Goal: Task Accomplishment & Management: Manage account settings

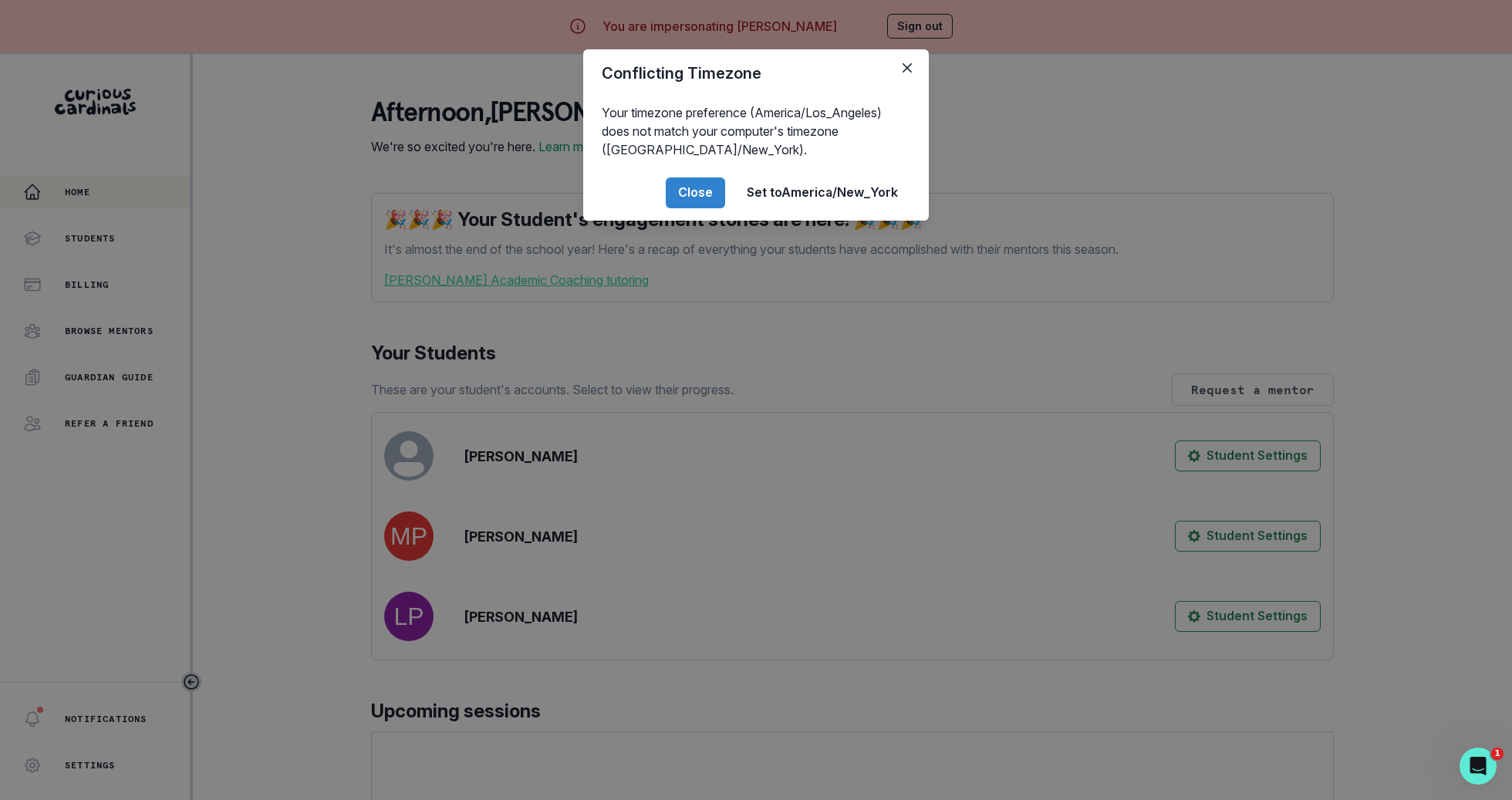
click at [523, 418] on div "Conflicting Timezone Your timezone preference (America/Los_Angeles) does not ma…" at bounding box center [756, 400] width 1512 height 800
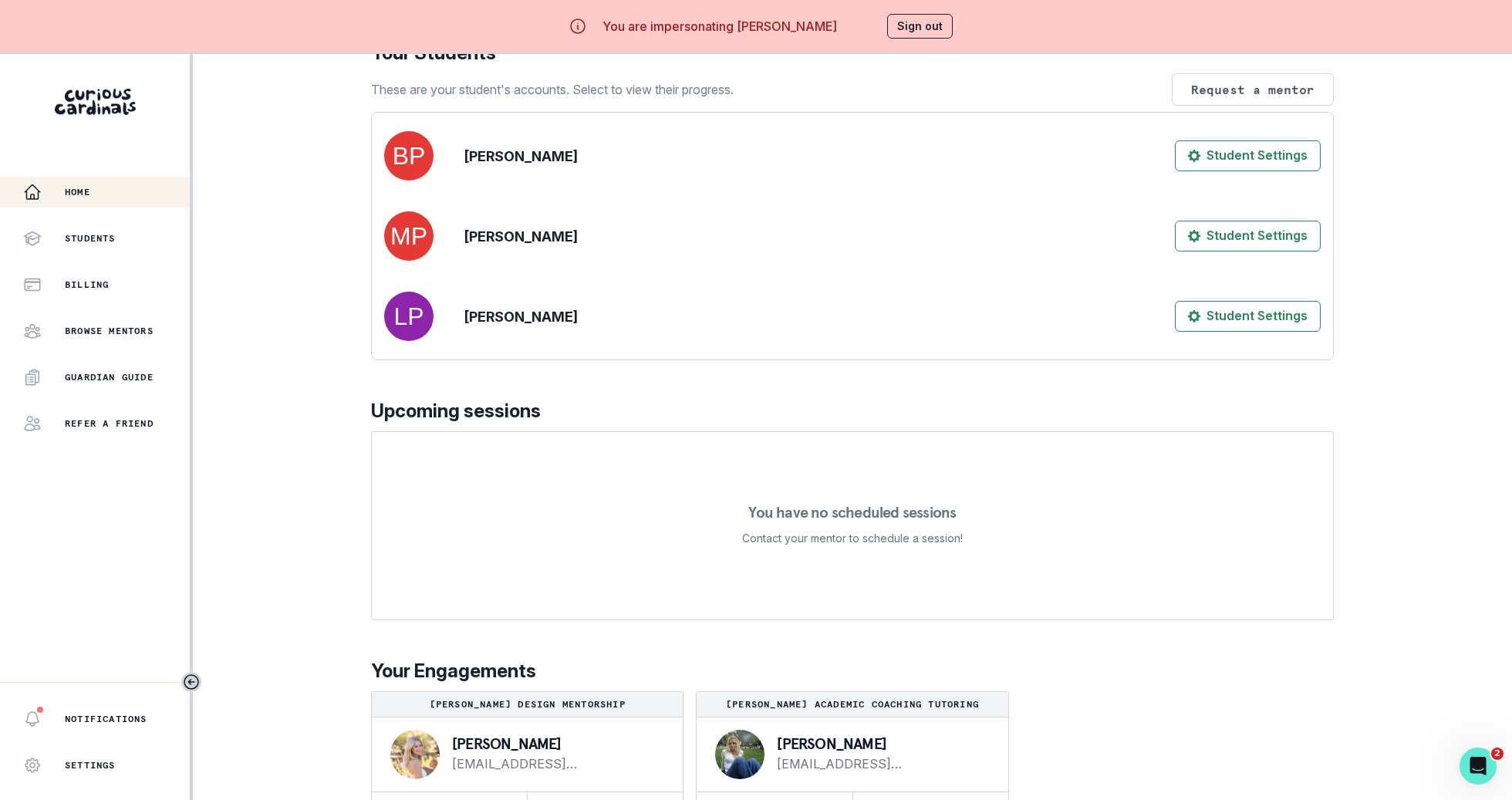
scroll to position [54, 0]
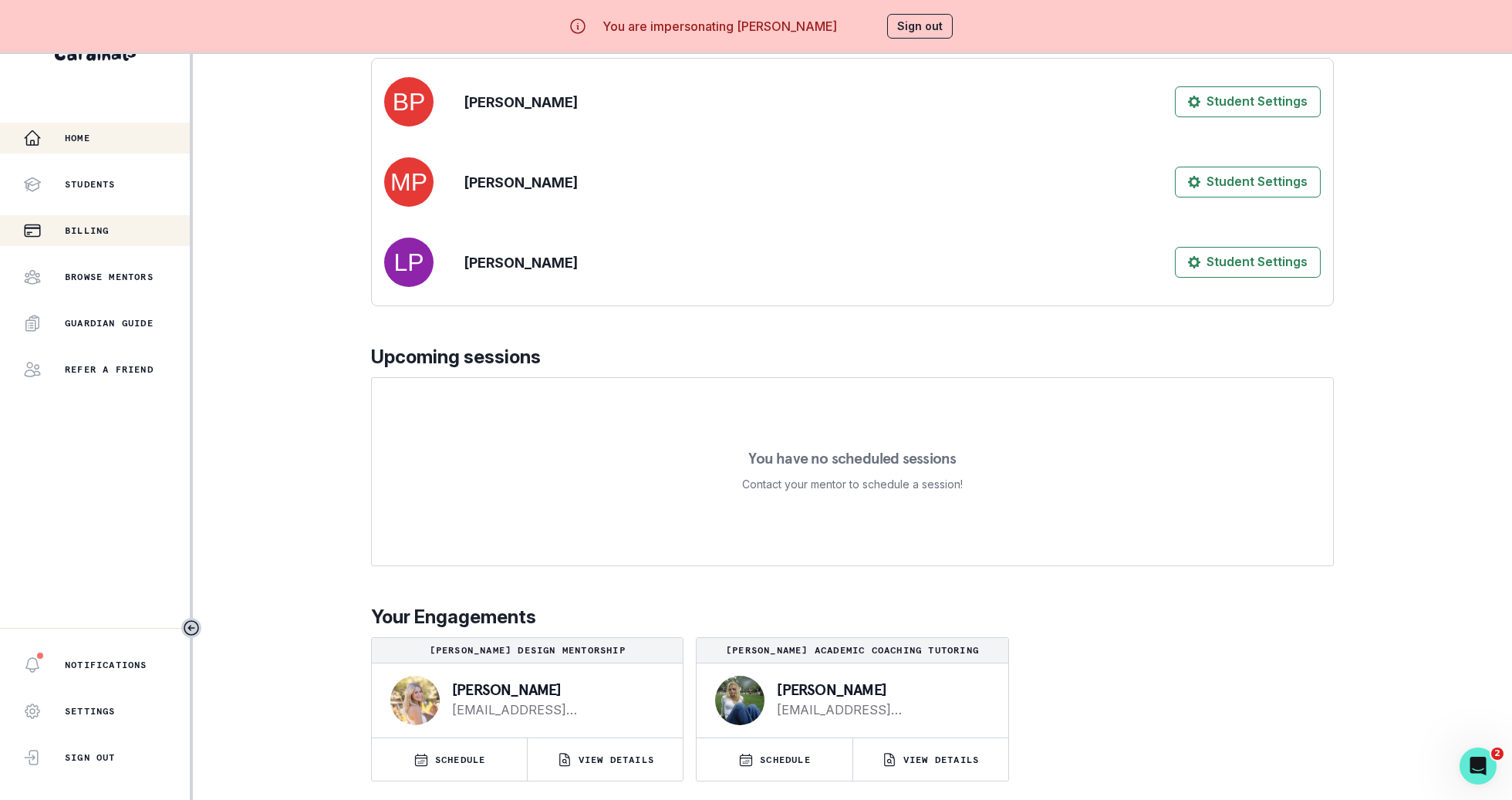
click at [109, 230] on p "Billing" at bounding box center [87, 230] width 44 height 12
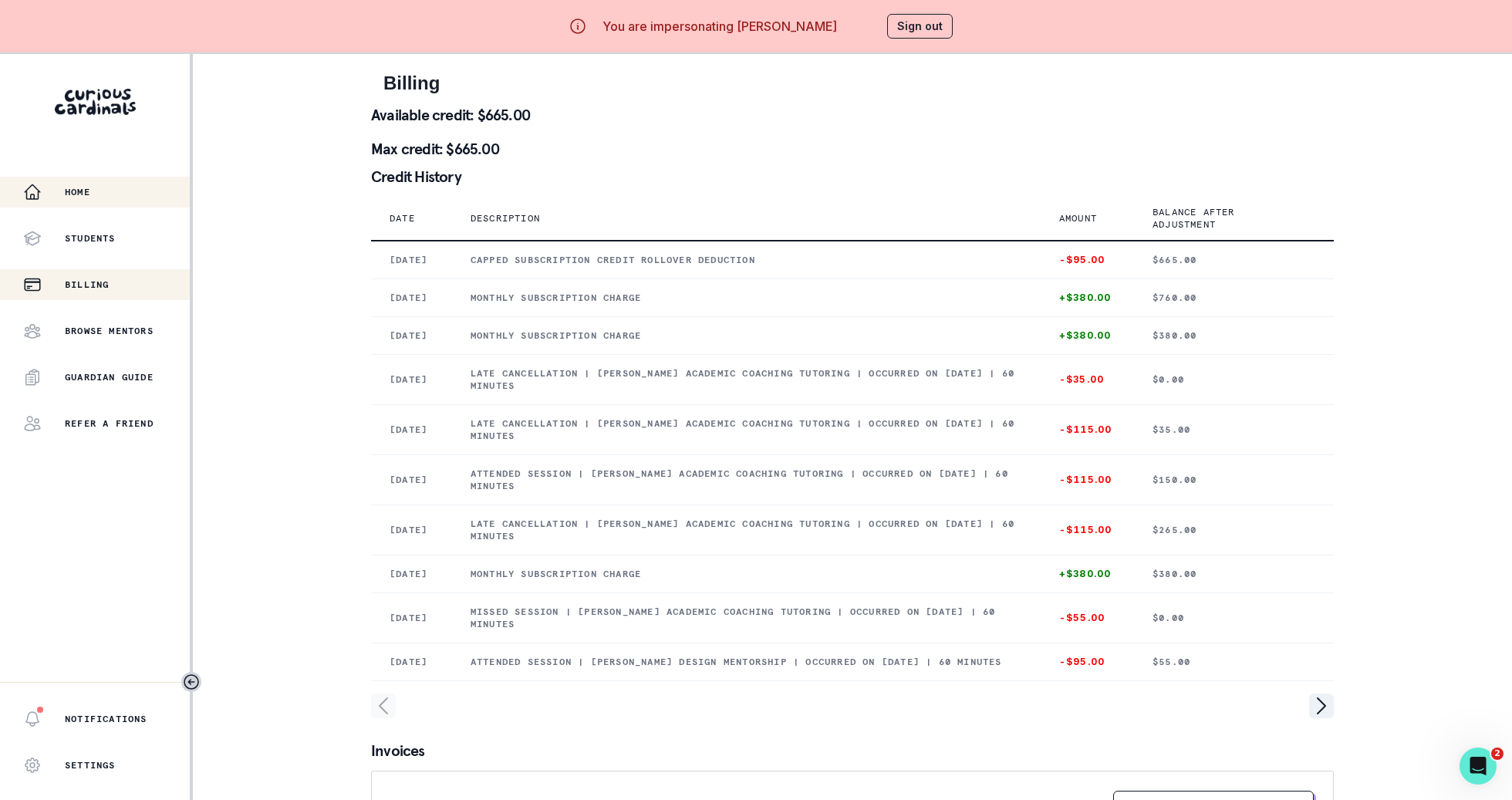
click at [123, 177] on button "Home" at bounding box center [95, 192] width 190 height 31
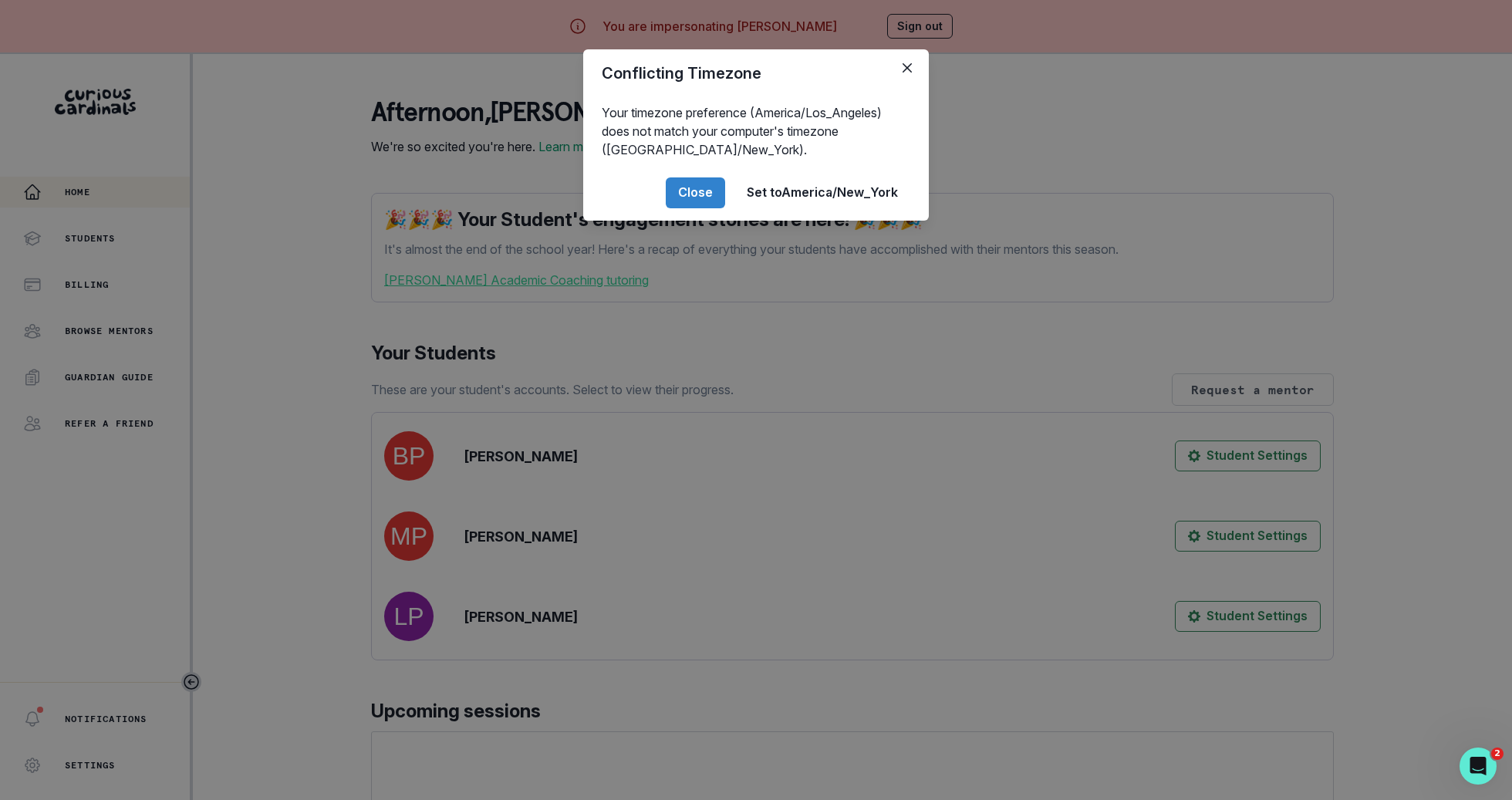
click at [895, 26] on div "Conflicting Timezone Your timezone preference (America/Los_Angeles) does not ma…" at bounding box center [756, 400] width 1512 height 800
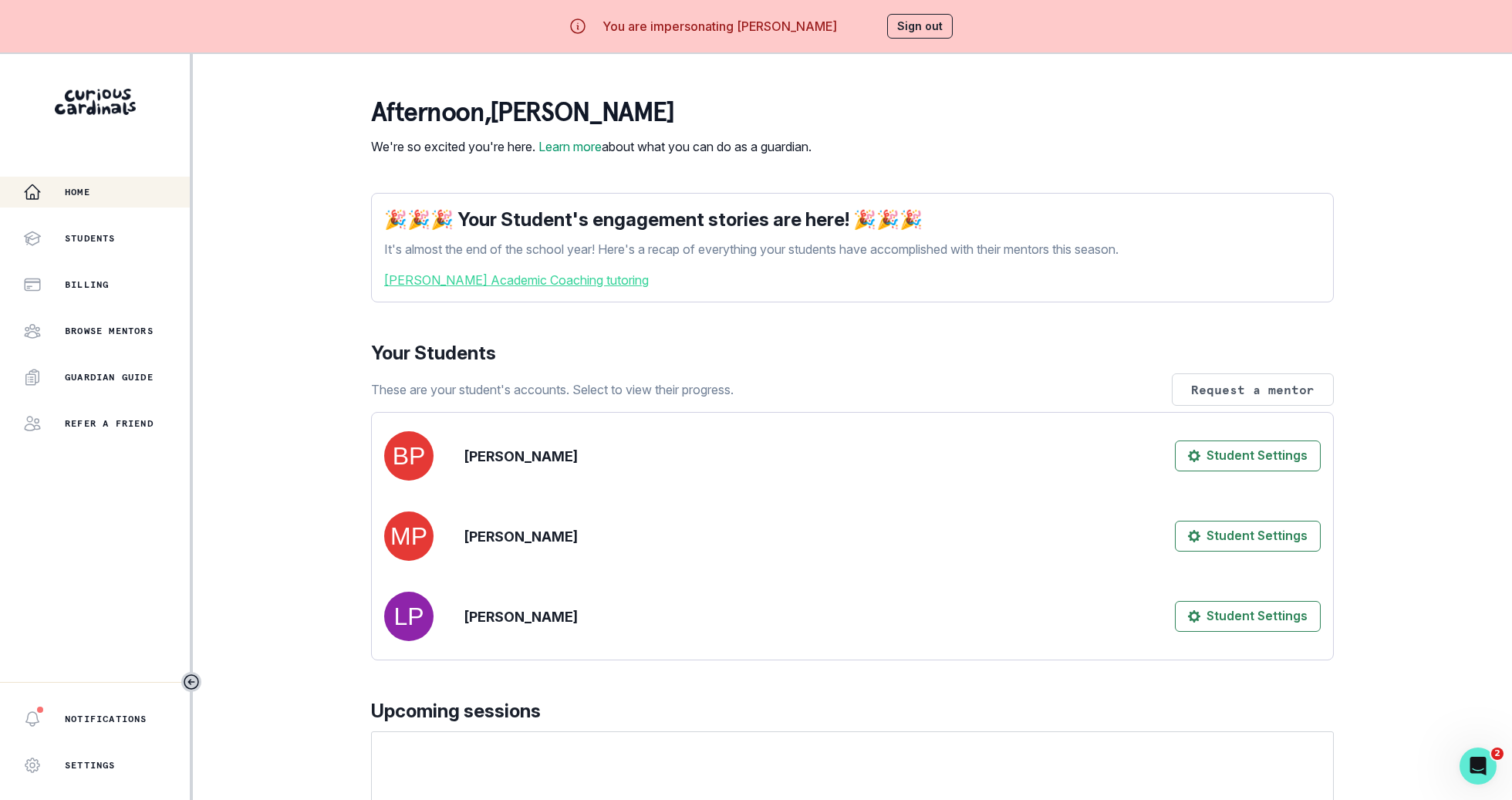
click at [933, 25] on button "Sign out" at bounding box center [920, 26] width 65 height 25
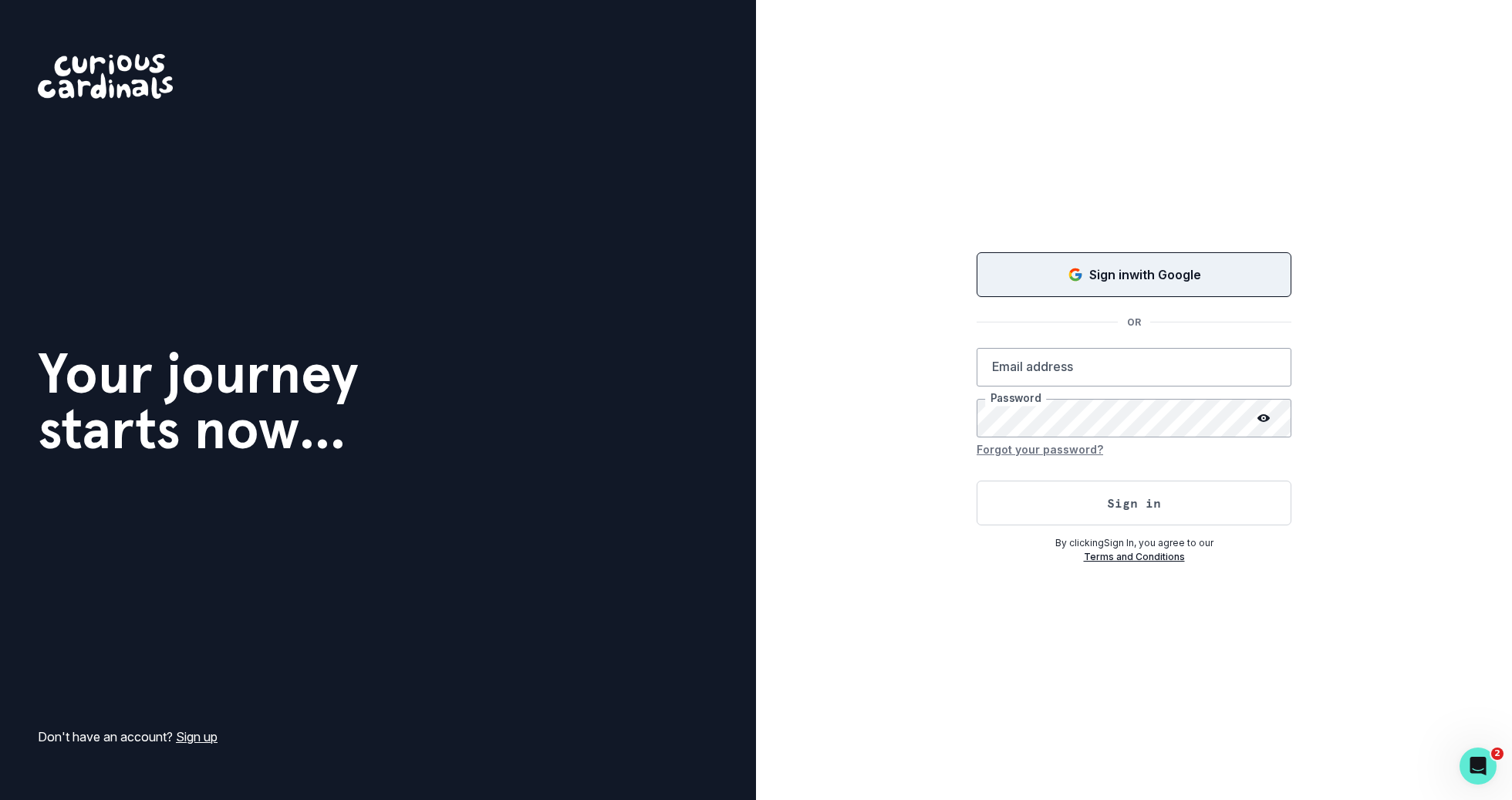
click at [1086, 278] on div "Sign in with Google" at bounding box center [1134, 275] width 277 height 19
